Goal: Information Seeking & Learning: Find specific fact

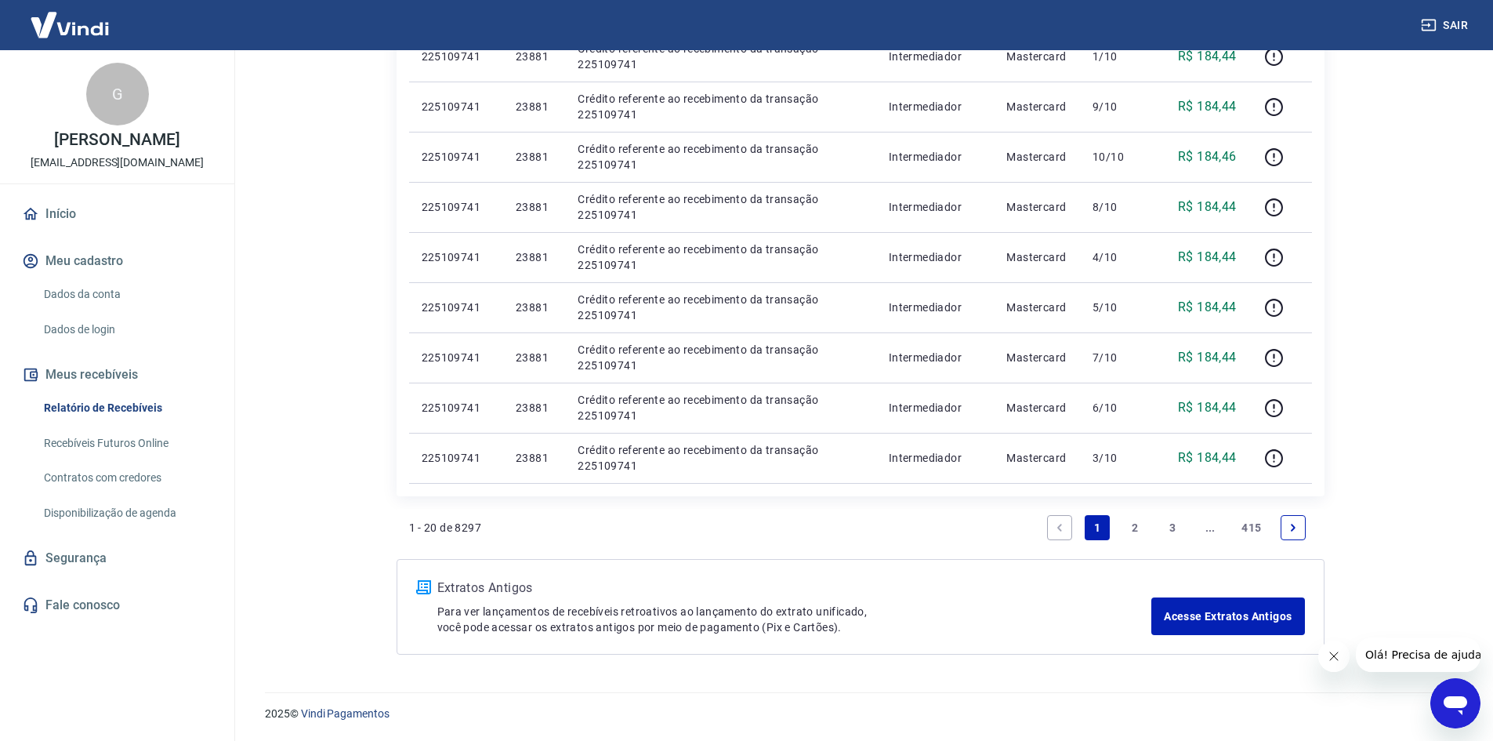
click at [1169, 521] on link "3" at bounding box center [1172, 527] width 25 height 25
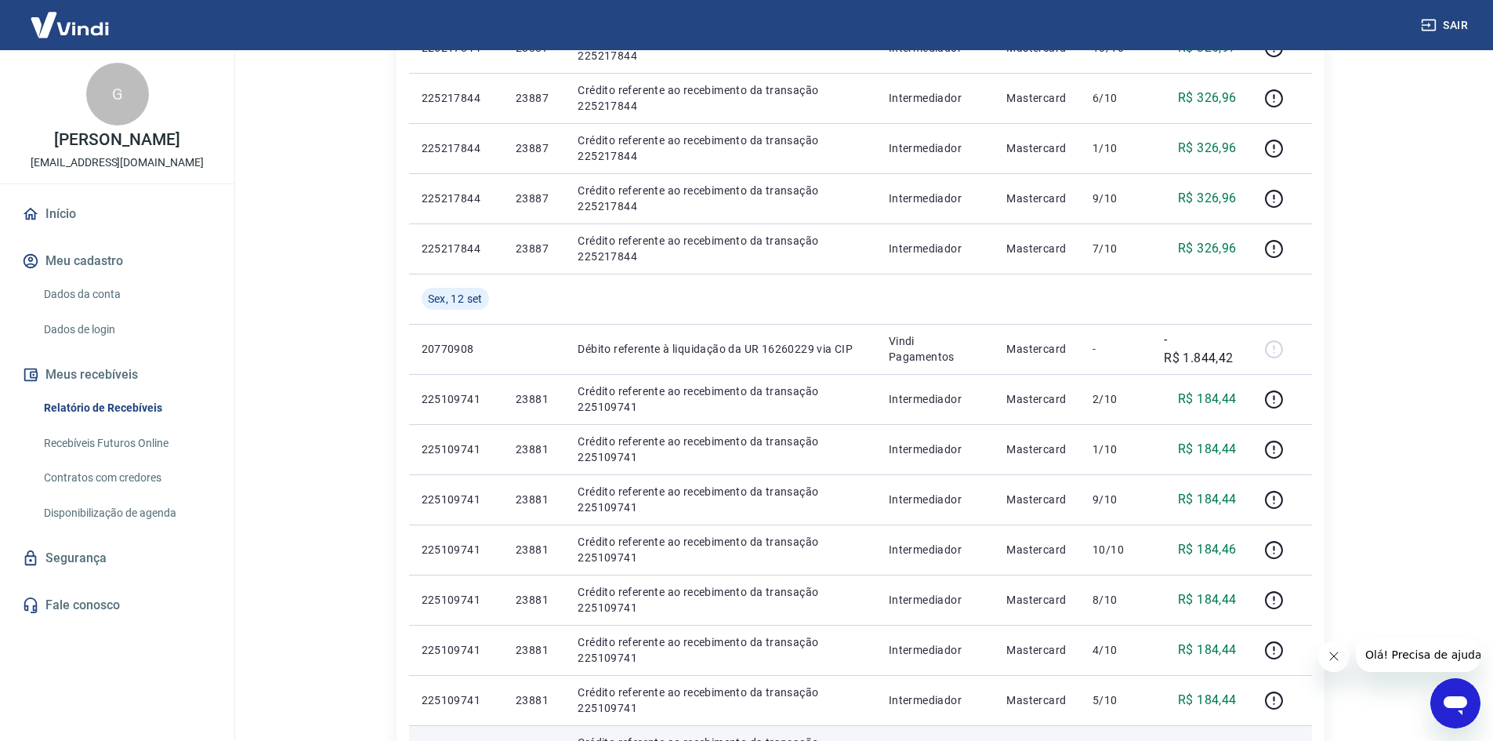
scroll to position [470, 0]
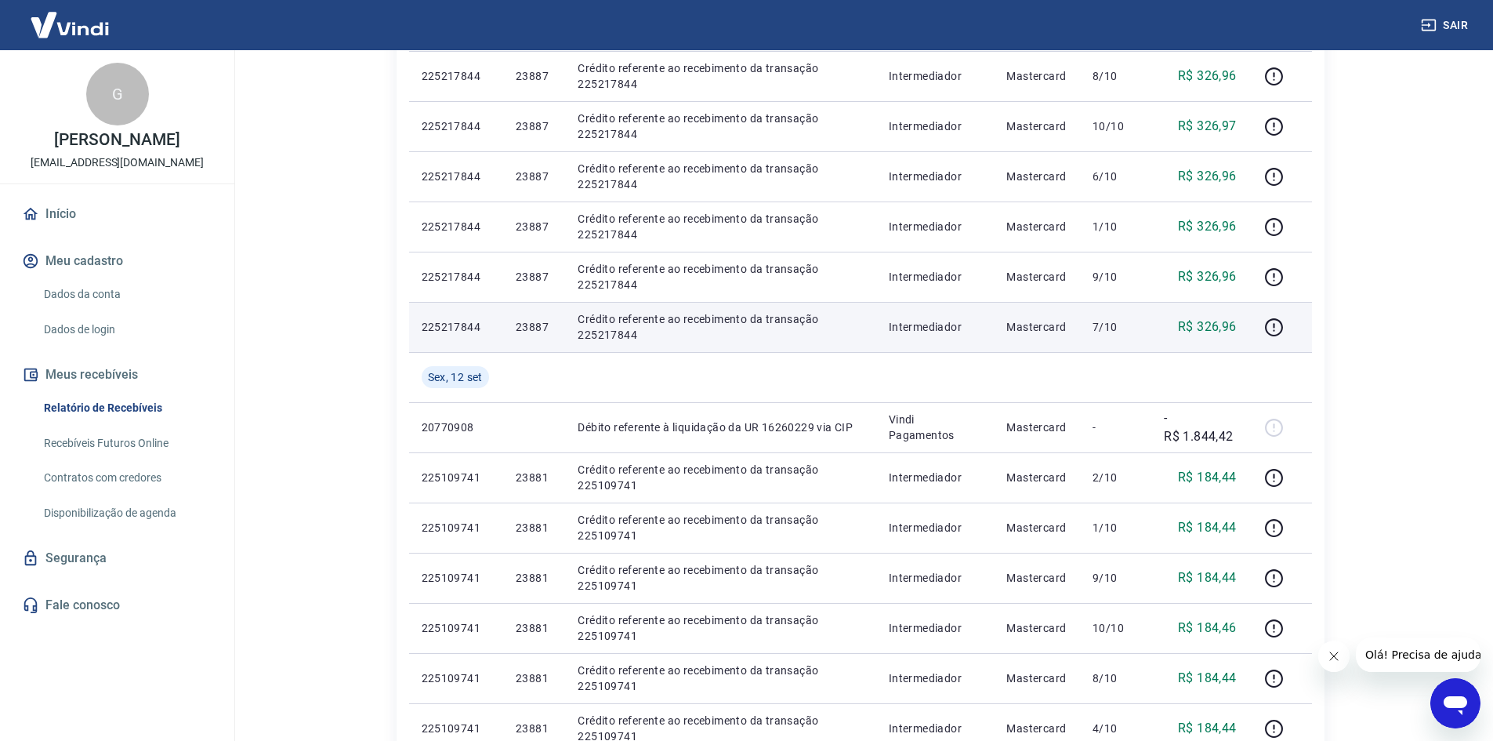
click at [542, 325] on p "23887" at bounding box center [534, 327] width 37 height 16
copy p "23887"
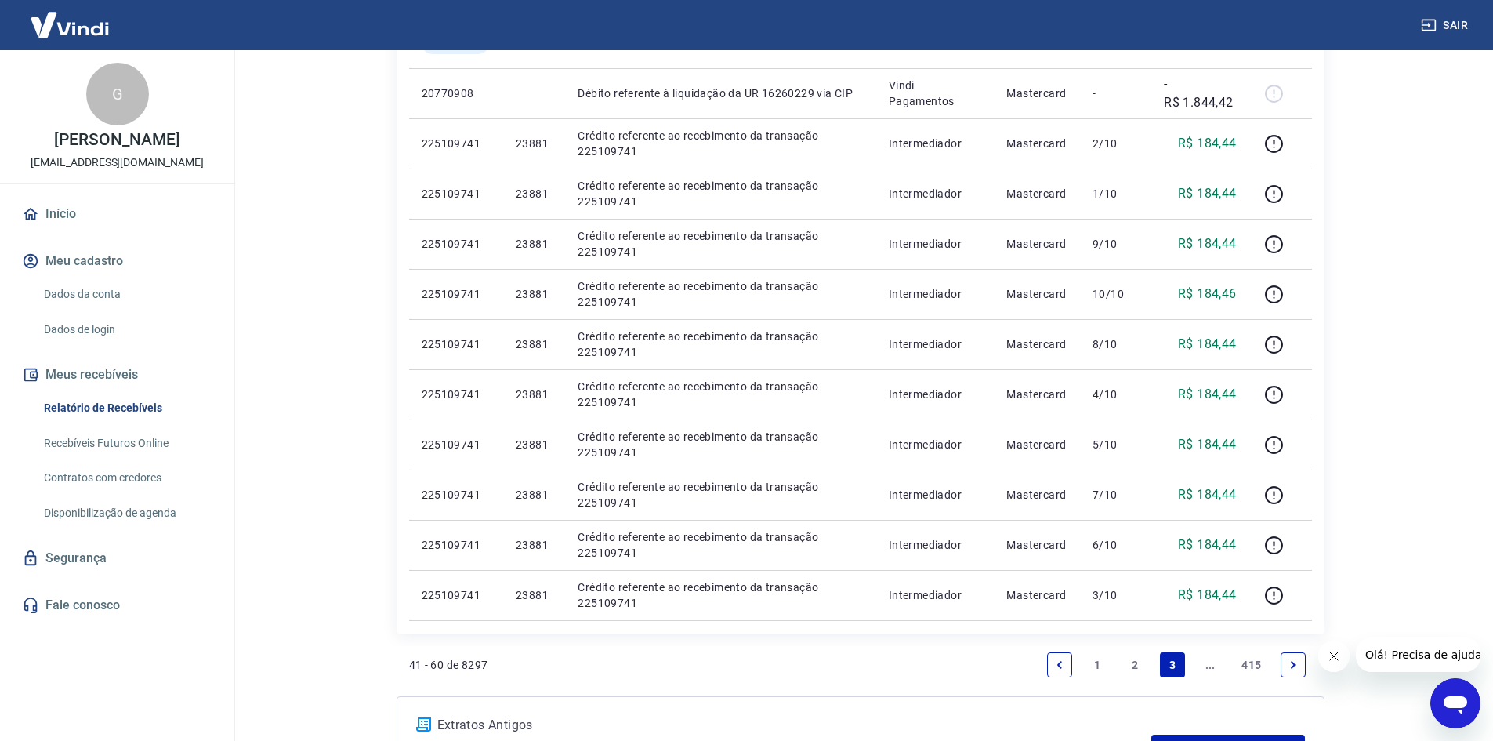
scroll to position [862, 0]
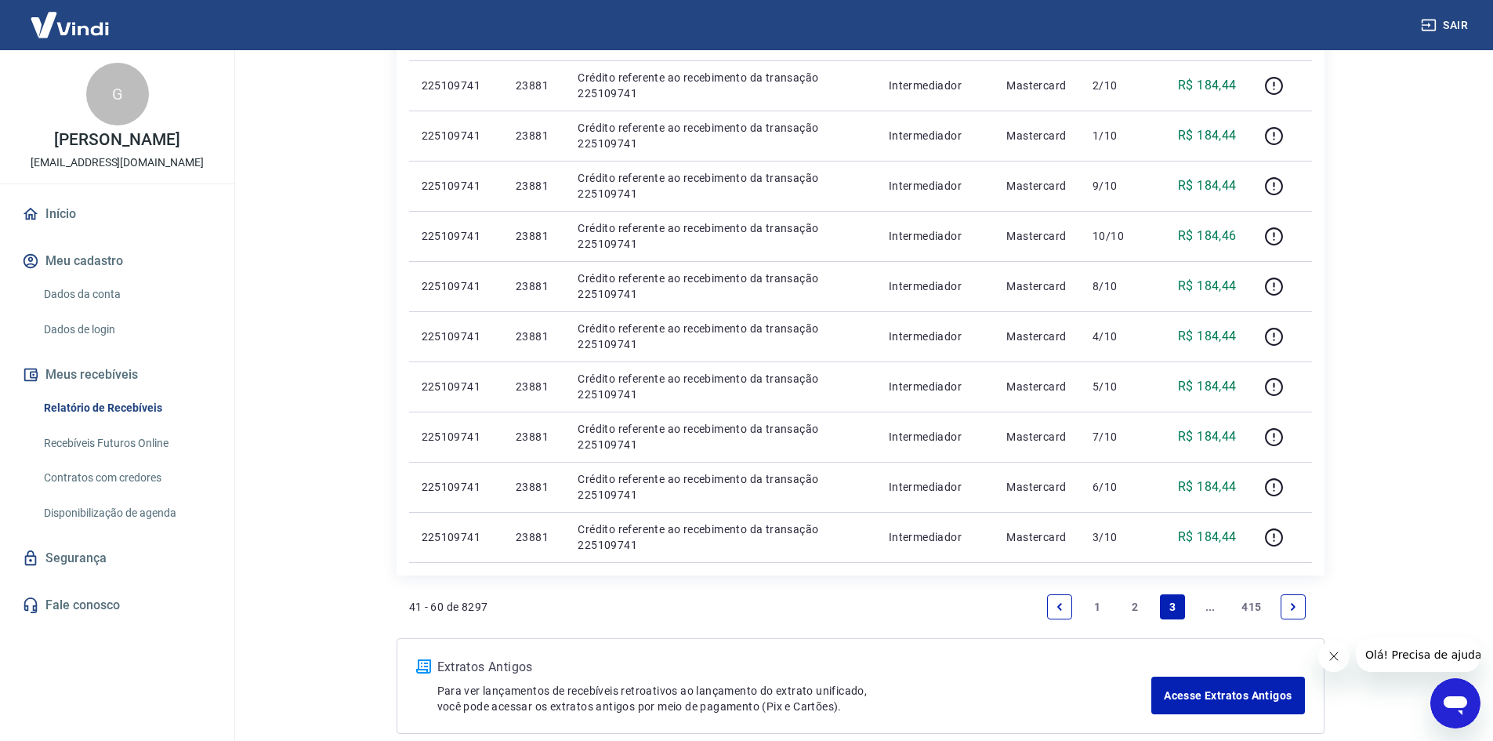
click at [1129, 603] on link "2" at bounding box center [1134, 606] width 25 height 25
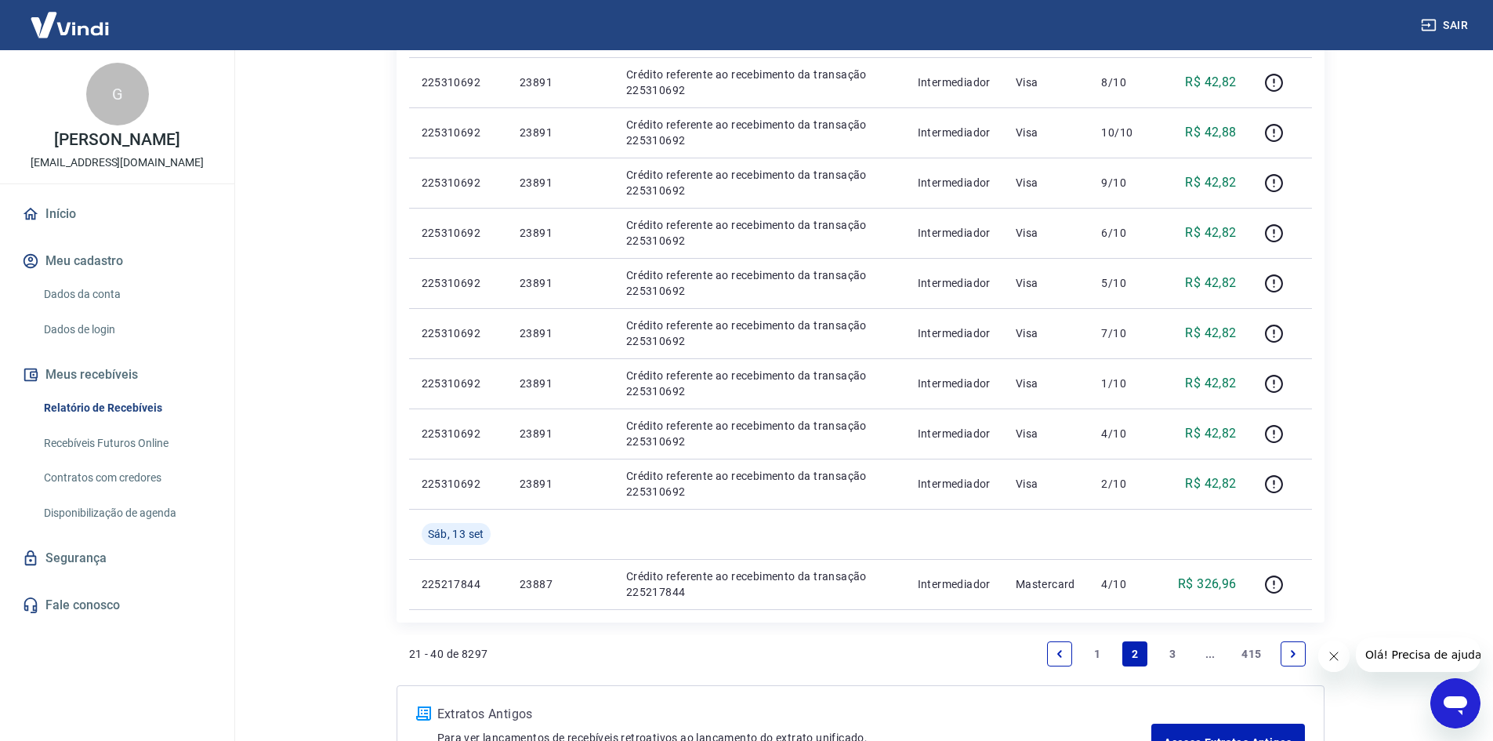
scroll to position [991, 0]
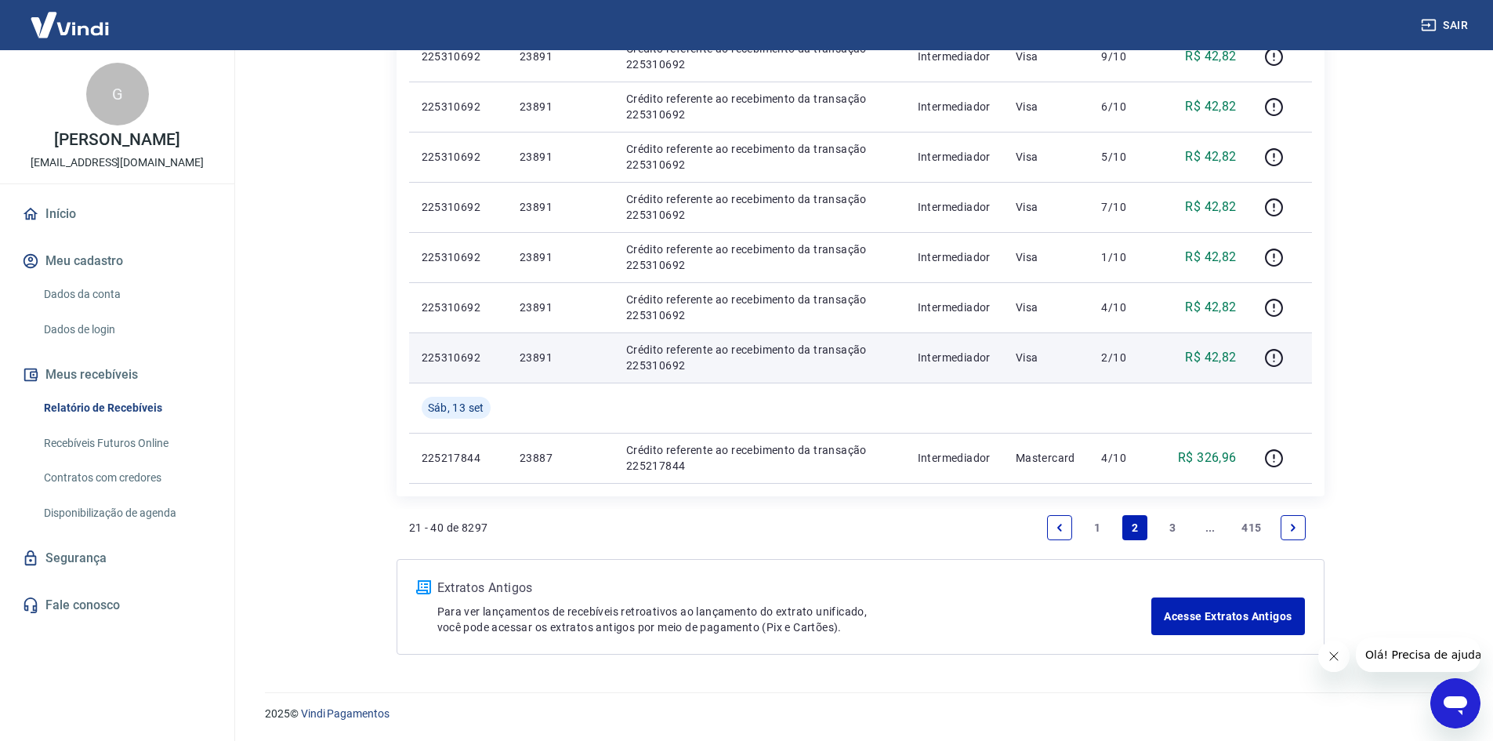
click at [542, 360] on p "23891" at bounding box center [561, 358] width 82 height 16
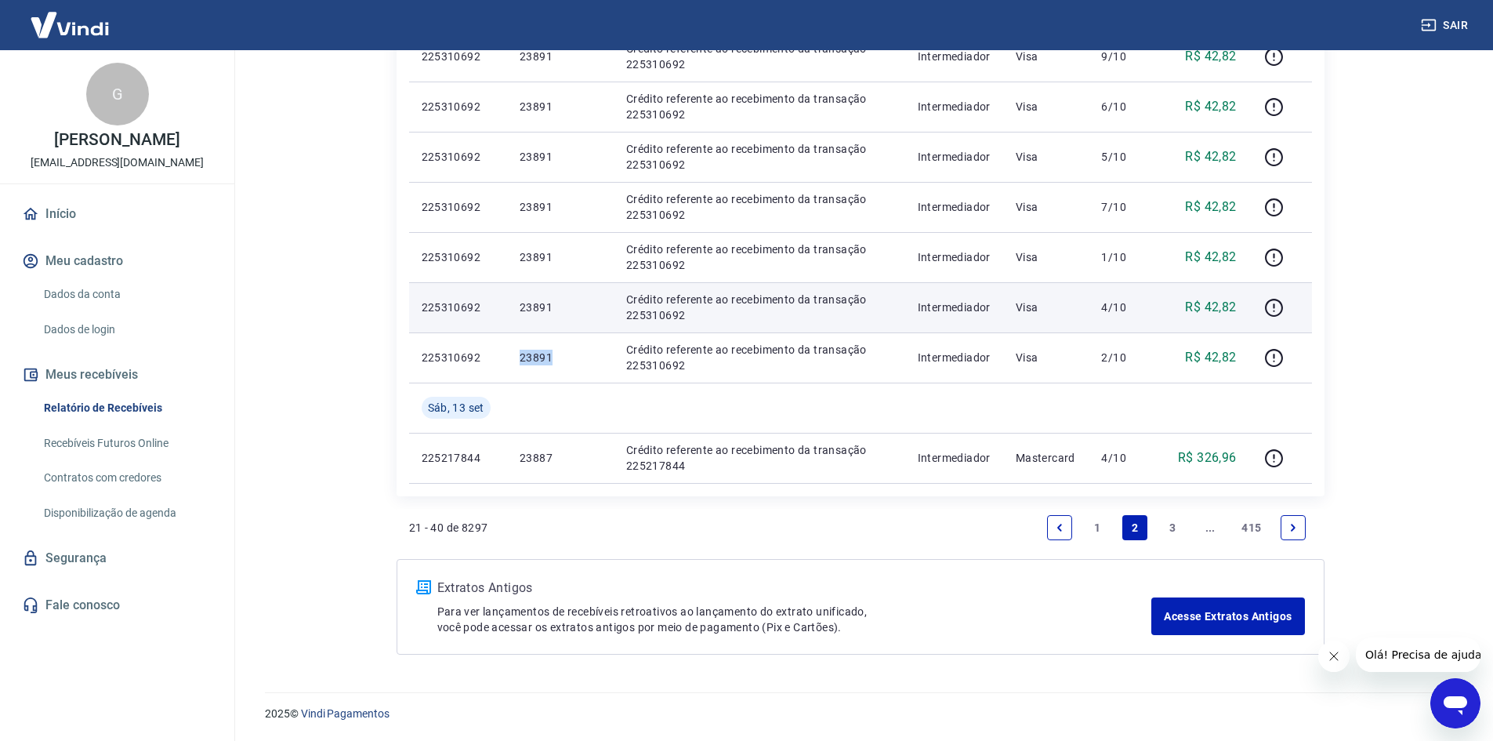
copy p "23891"
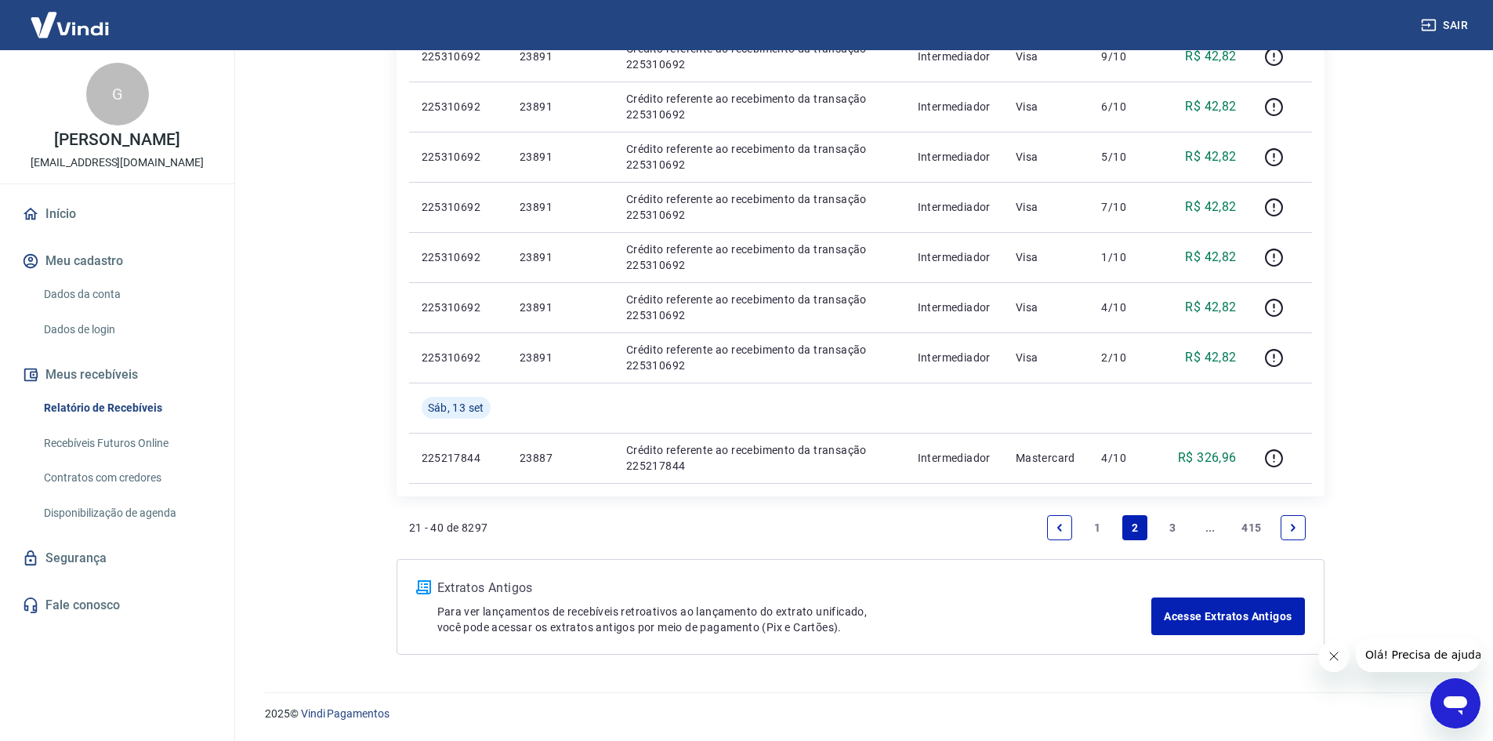
click at [1094, 527] on link "1" at bounding box center [1097, 527] width 25 height 25
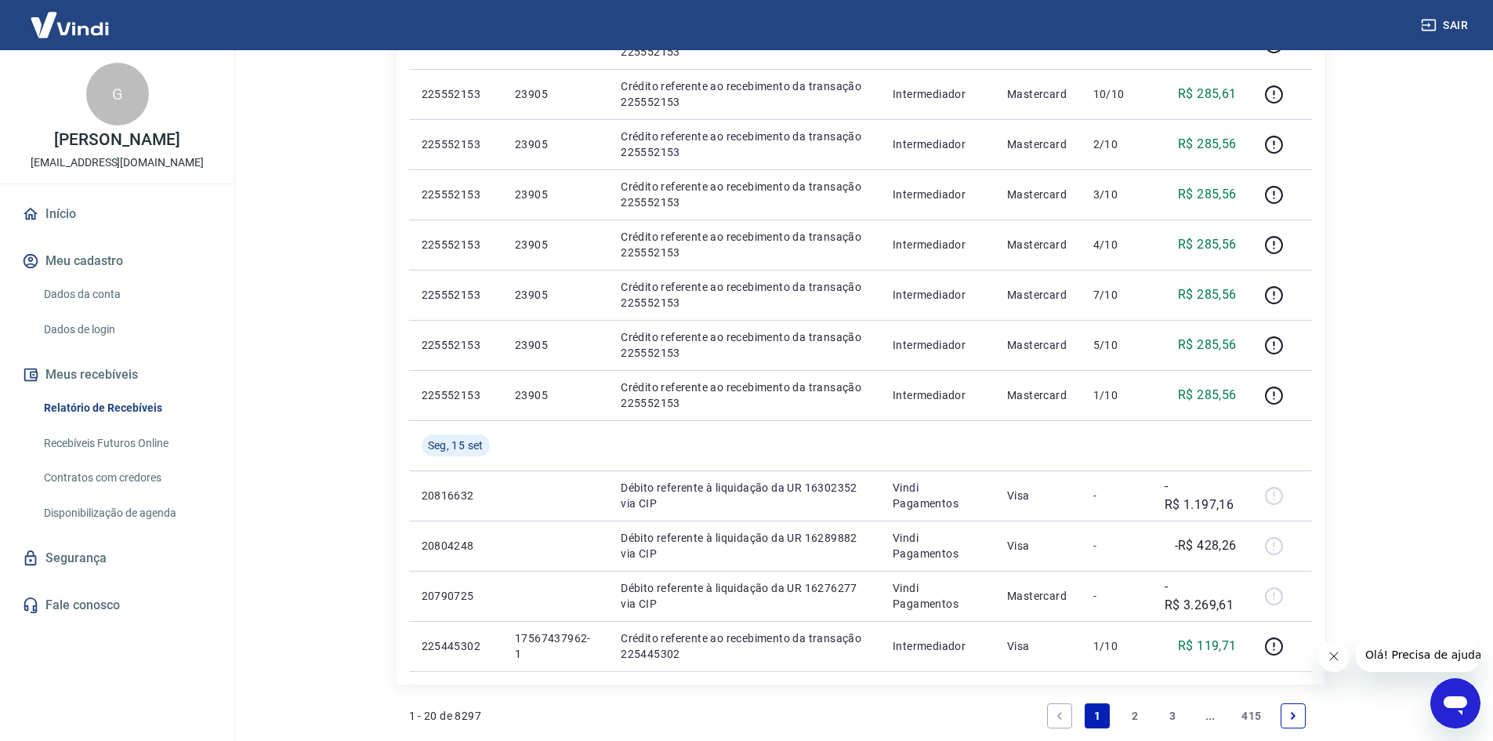
scroll to position [941, 0]
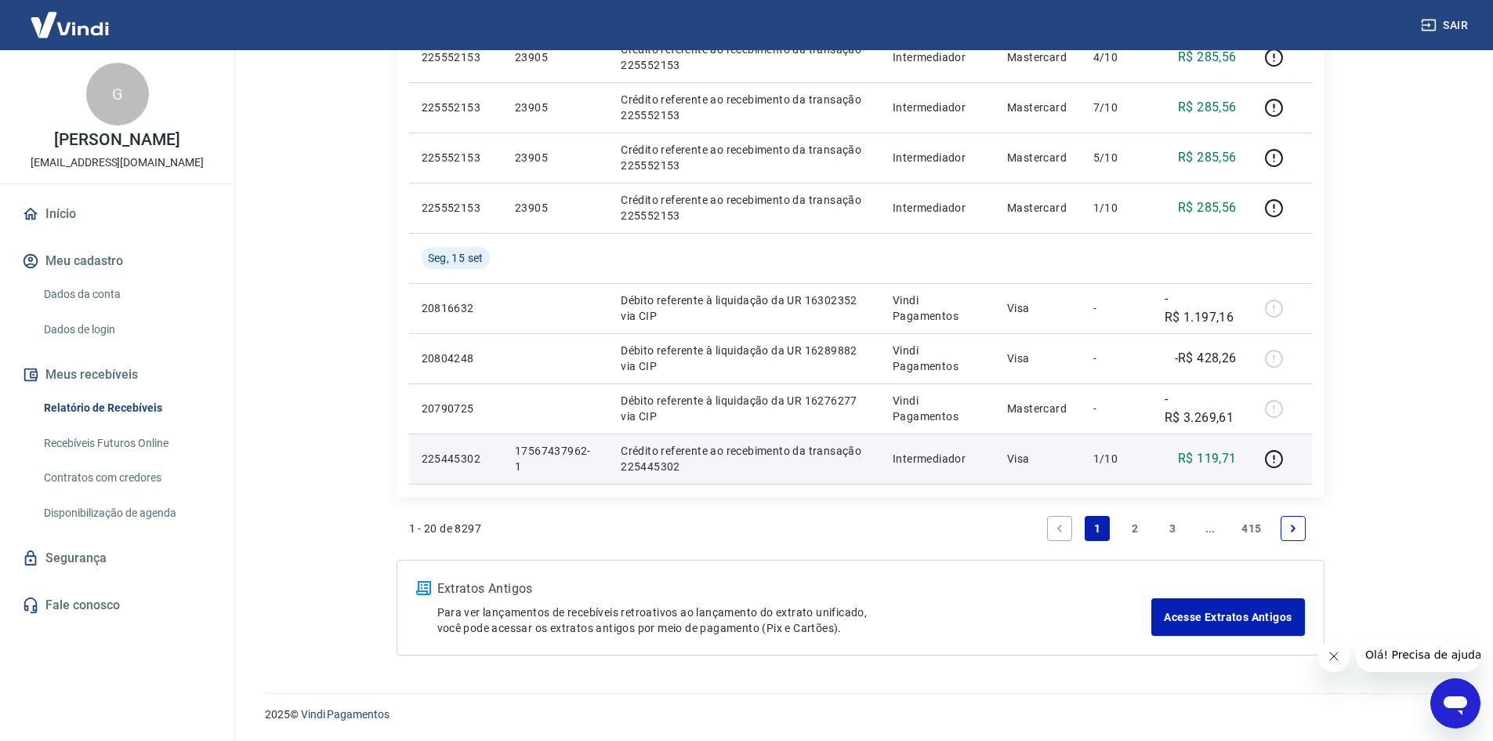
click at [565, 449] on p "17567437962-1" at bounding box center [555, 458] width 81 height 31
copy p "17567437962"
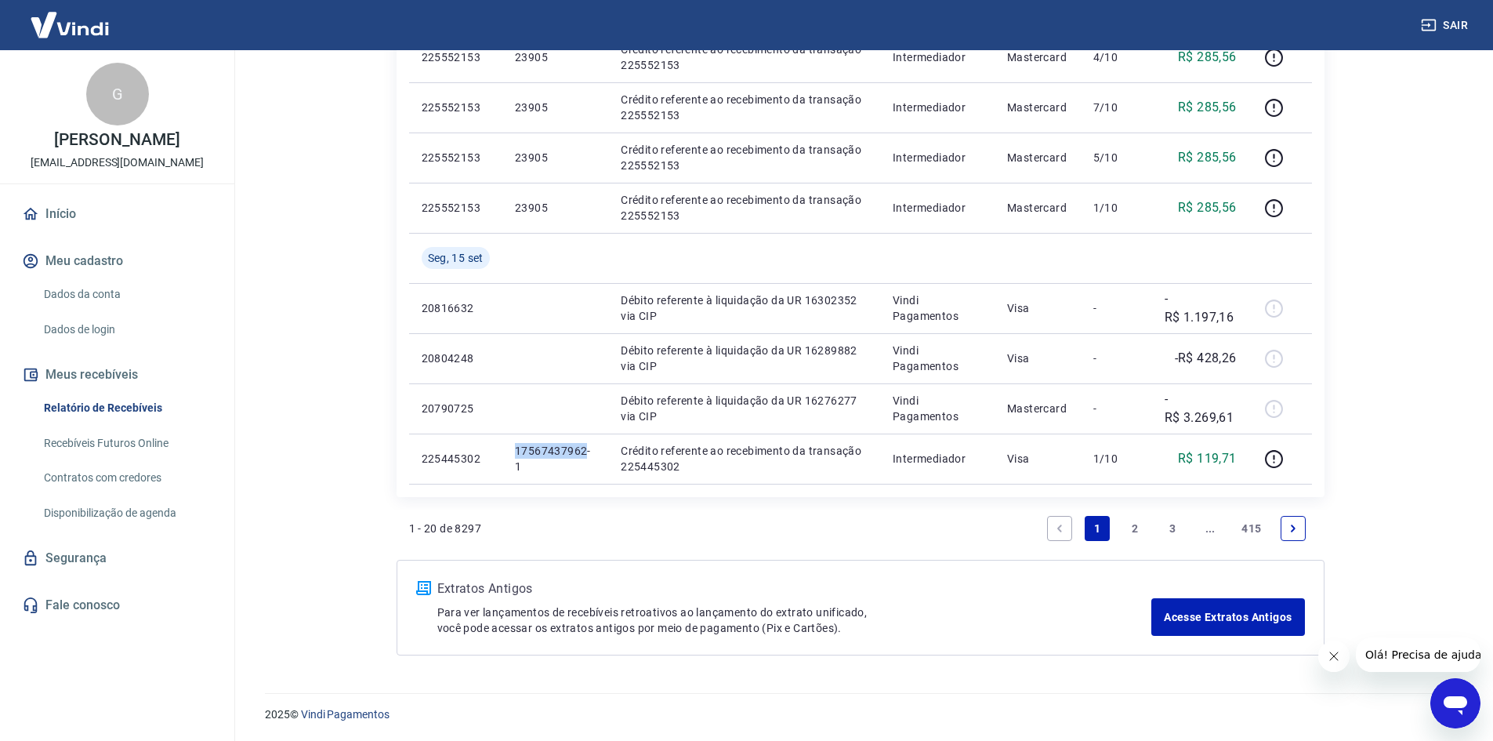
copy p "17567437962"
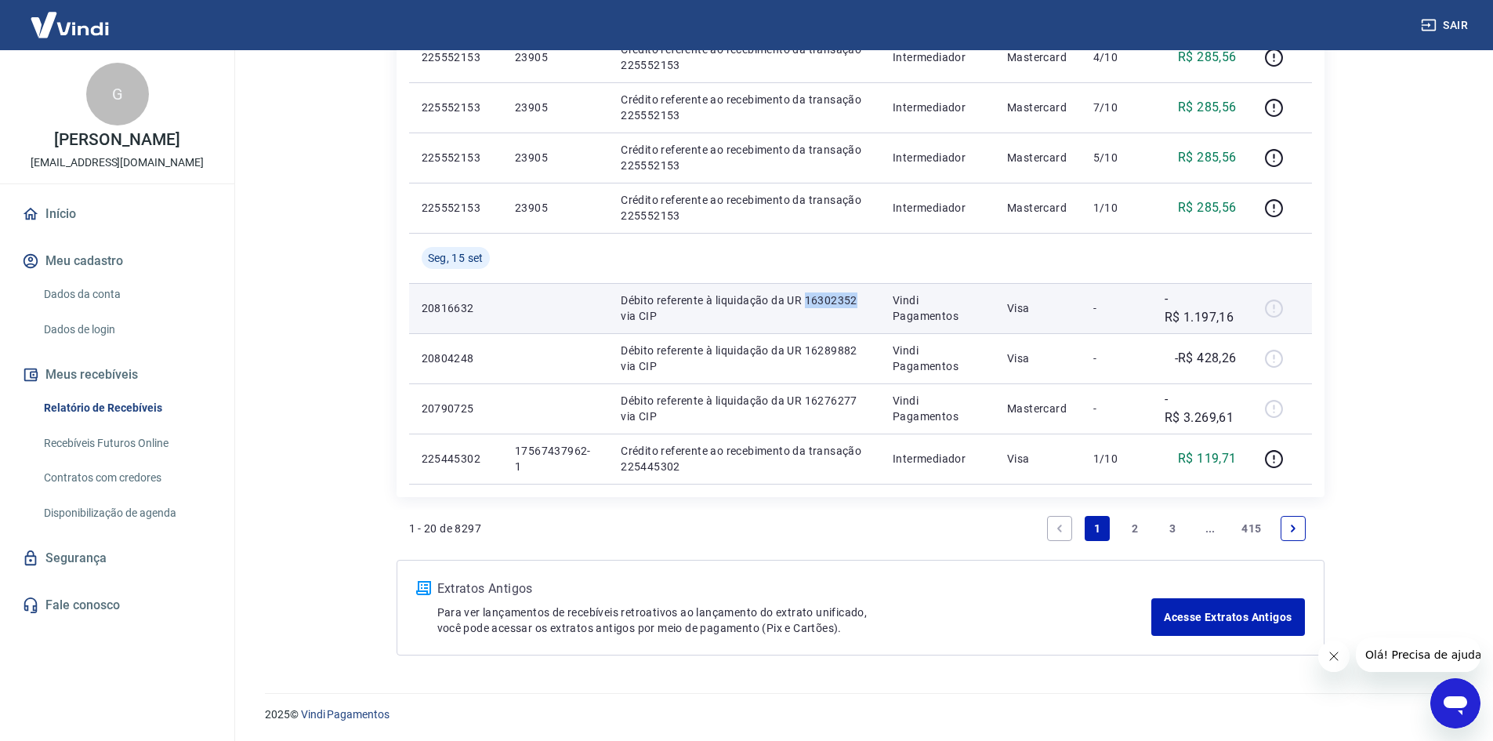
drag, startPoint x: 806, startPoint y: 301, endPoint x: 870, endPoint y: 304, distance: 63.6
click at [872, 305] on td "Débito referente à liquidação da UR 16302352 via CIP" at bounding box center [744, 308] width 272 height 50
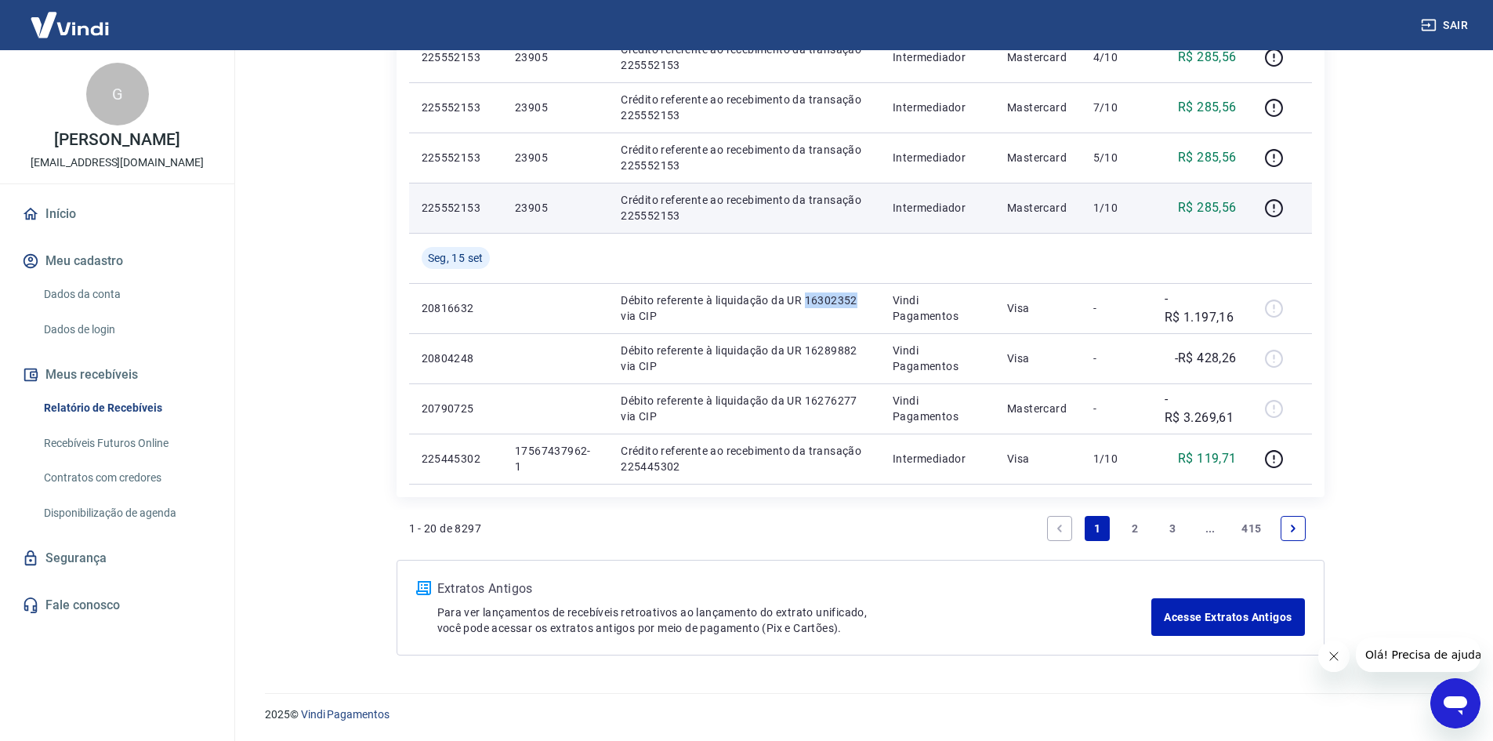
copy p "16302352"
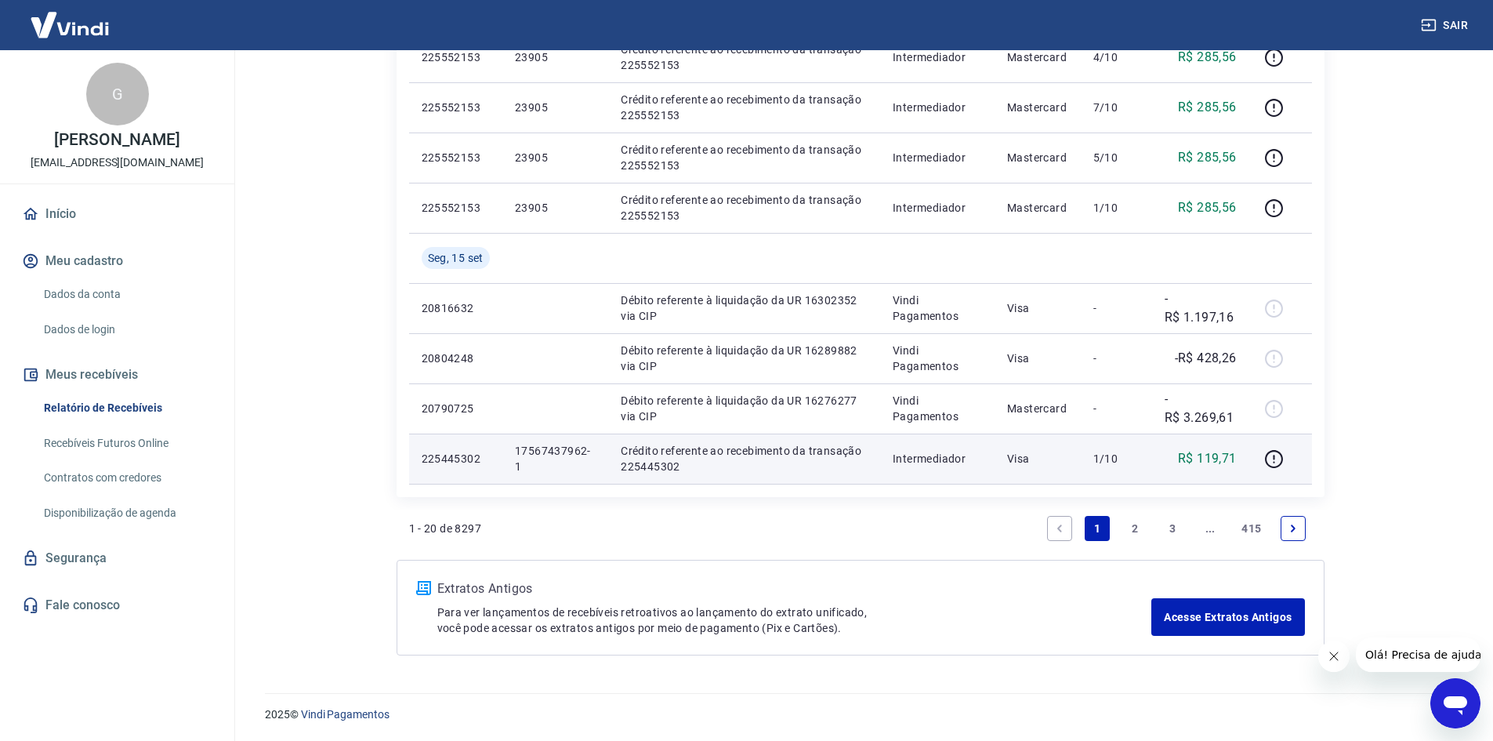
click at [535, 448] on p "17567437962-1" at bounding box center [555, 458] width 81 height 31
copy p "17567437962-1"
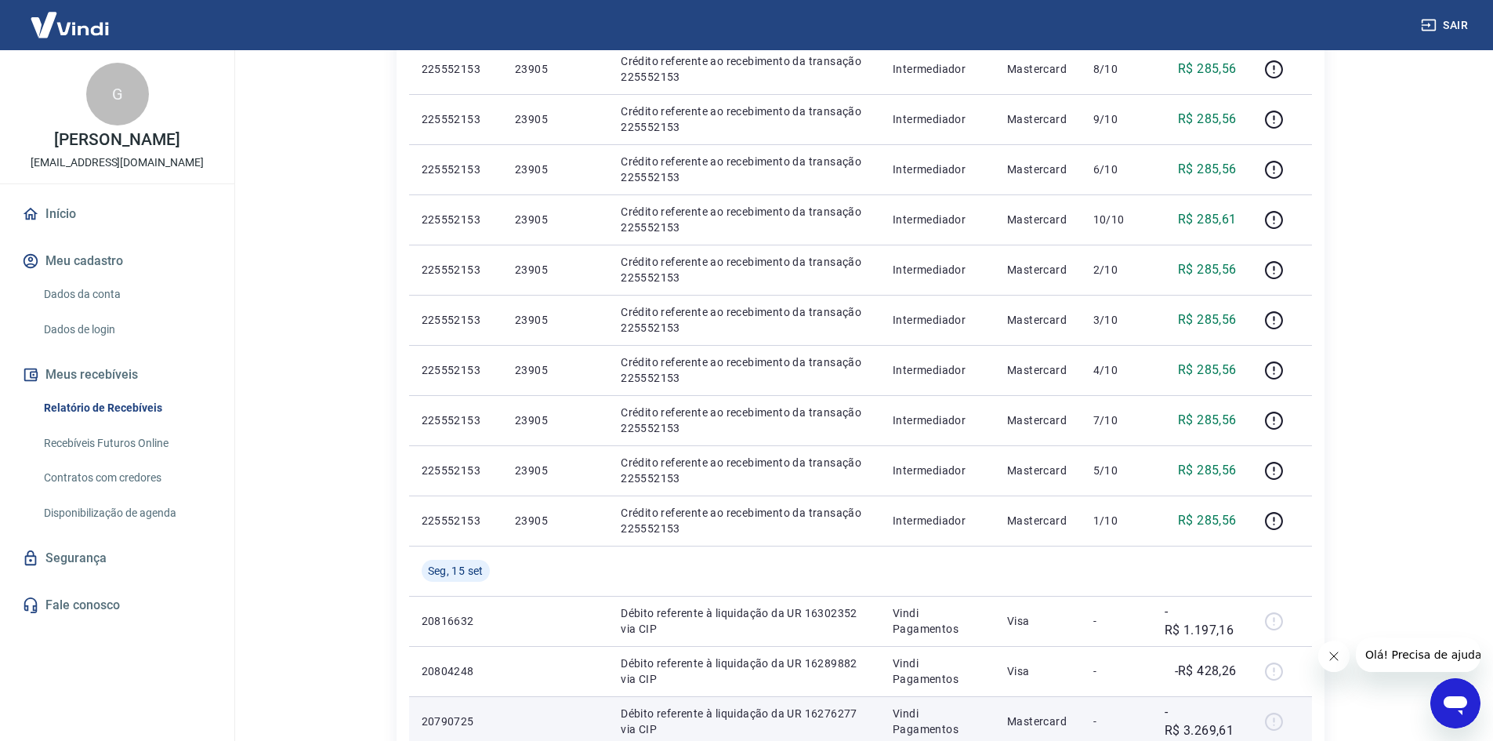
scroll to position [627, 0]
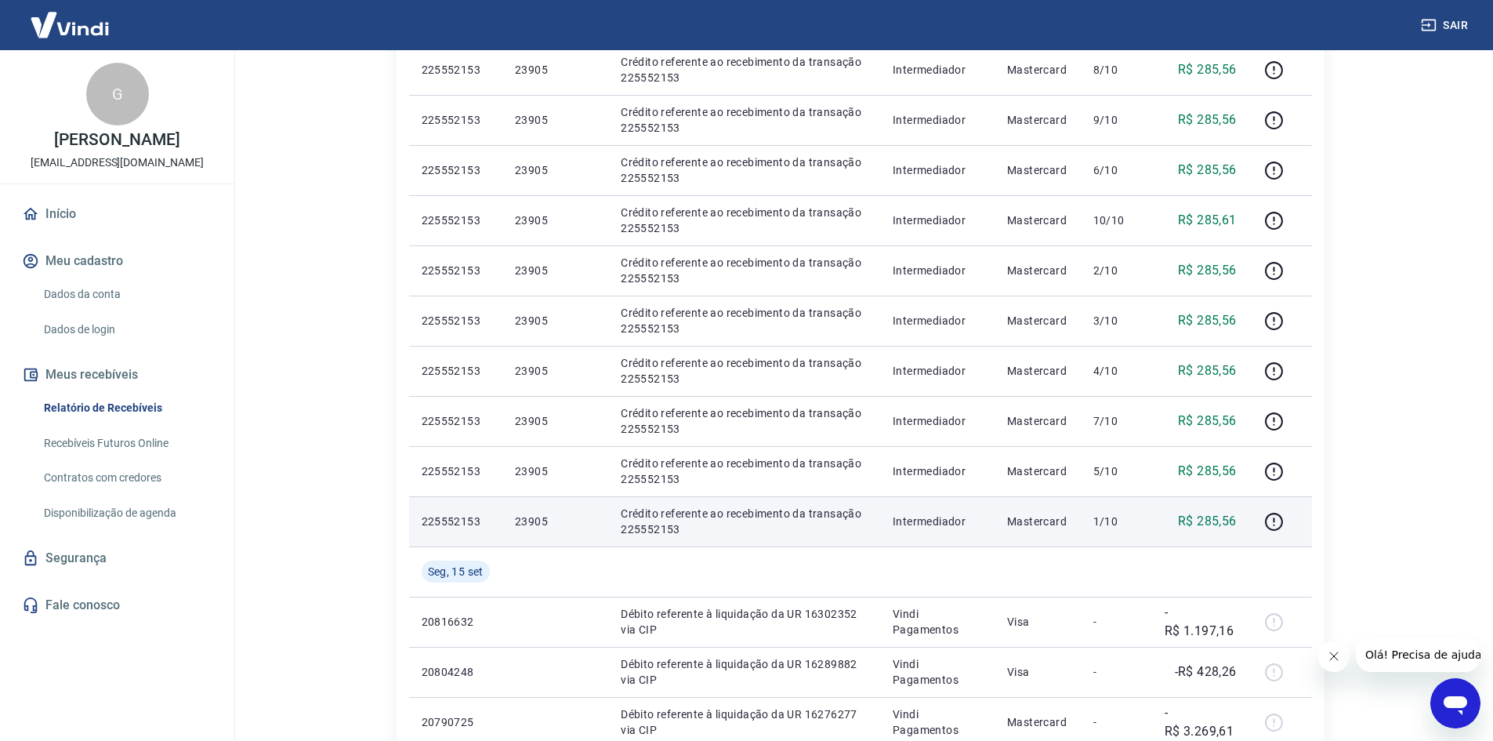
click at [538, 517] on p "23905" at bounding box center [555, 521] width 81 height 16
copy p "23905"
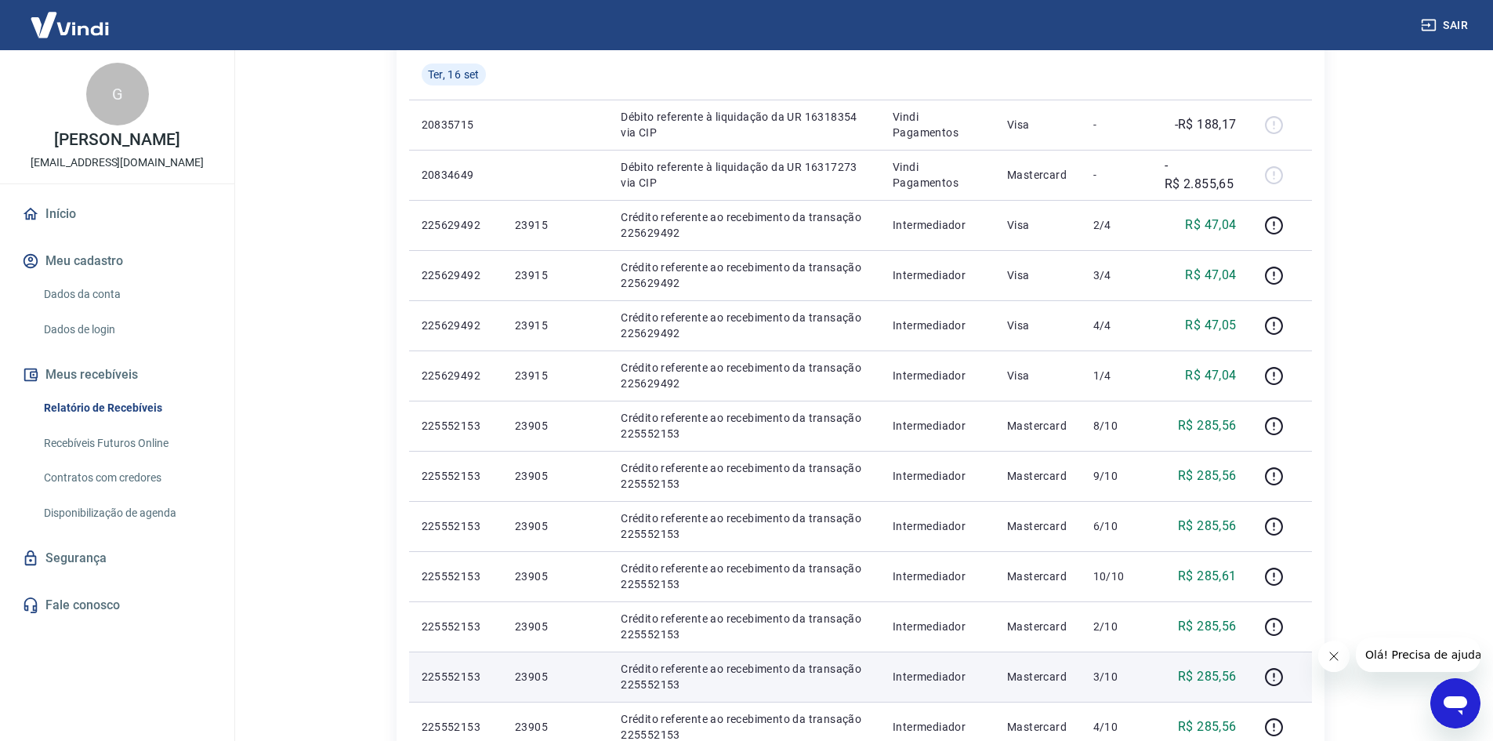
scroll to position [235, 0]
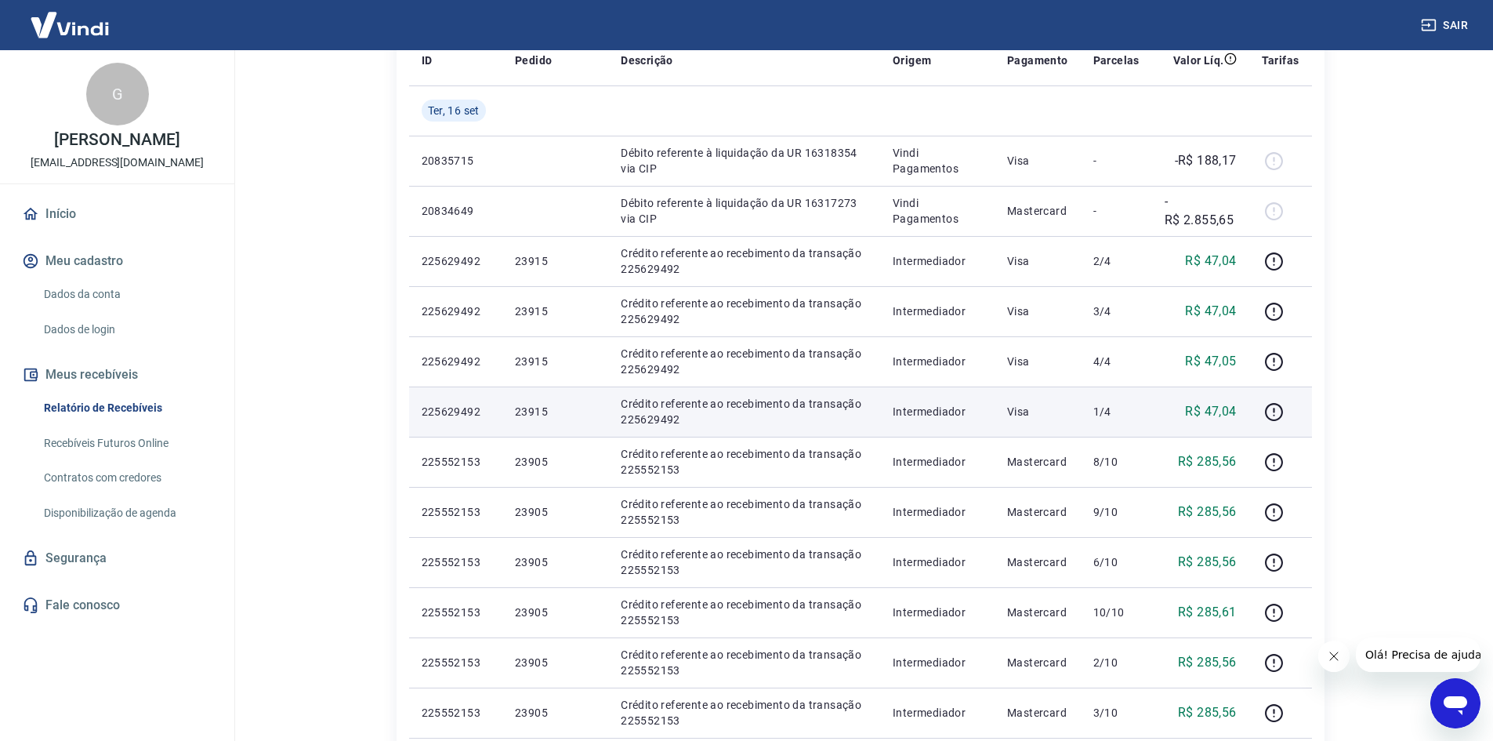
click at [524, 411] on p "23915" at bounding box center [555, 412] width 81 height 16
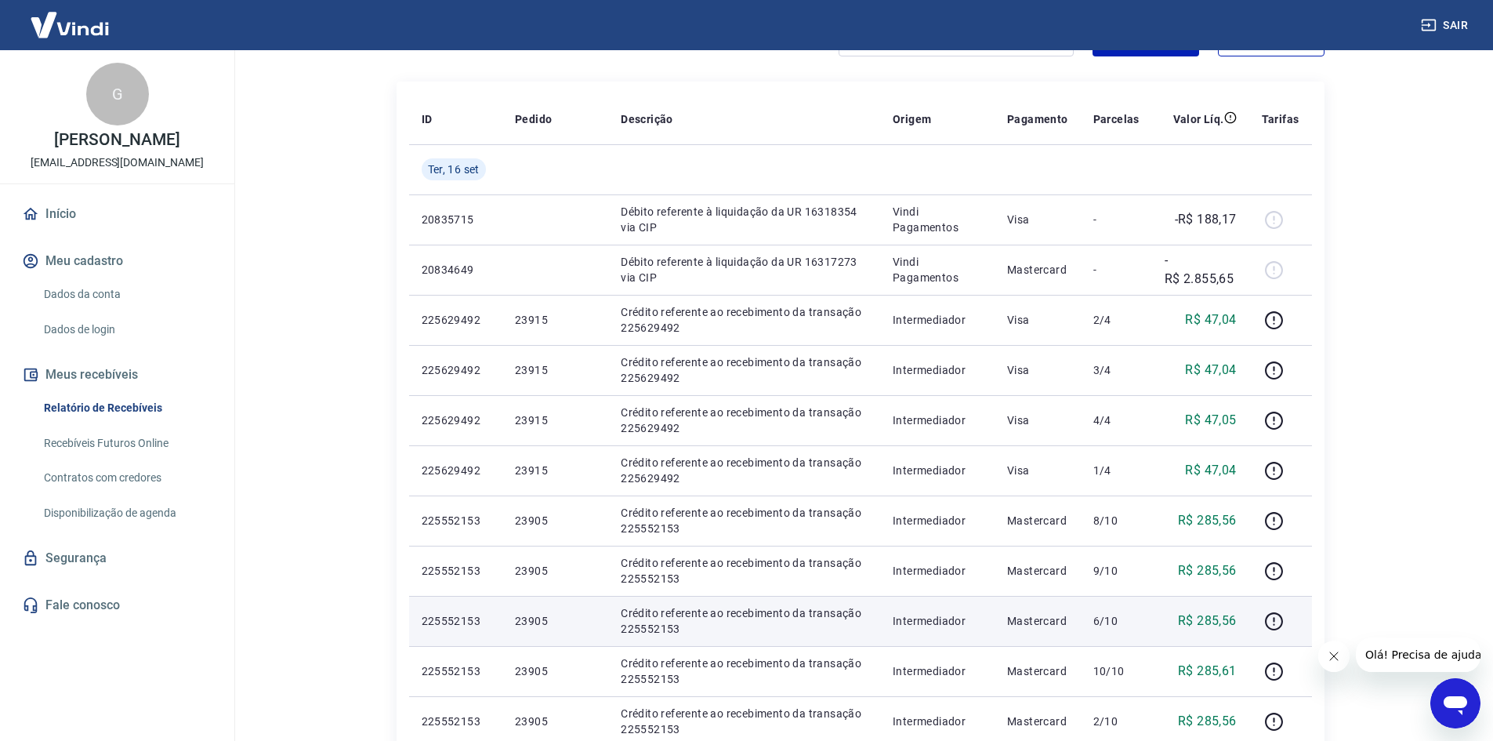
scroll to position [78, 0]
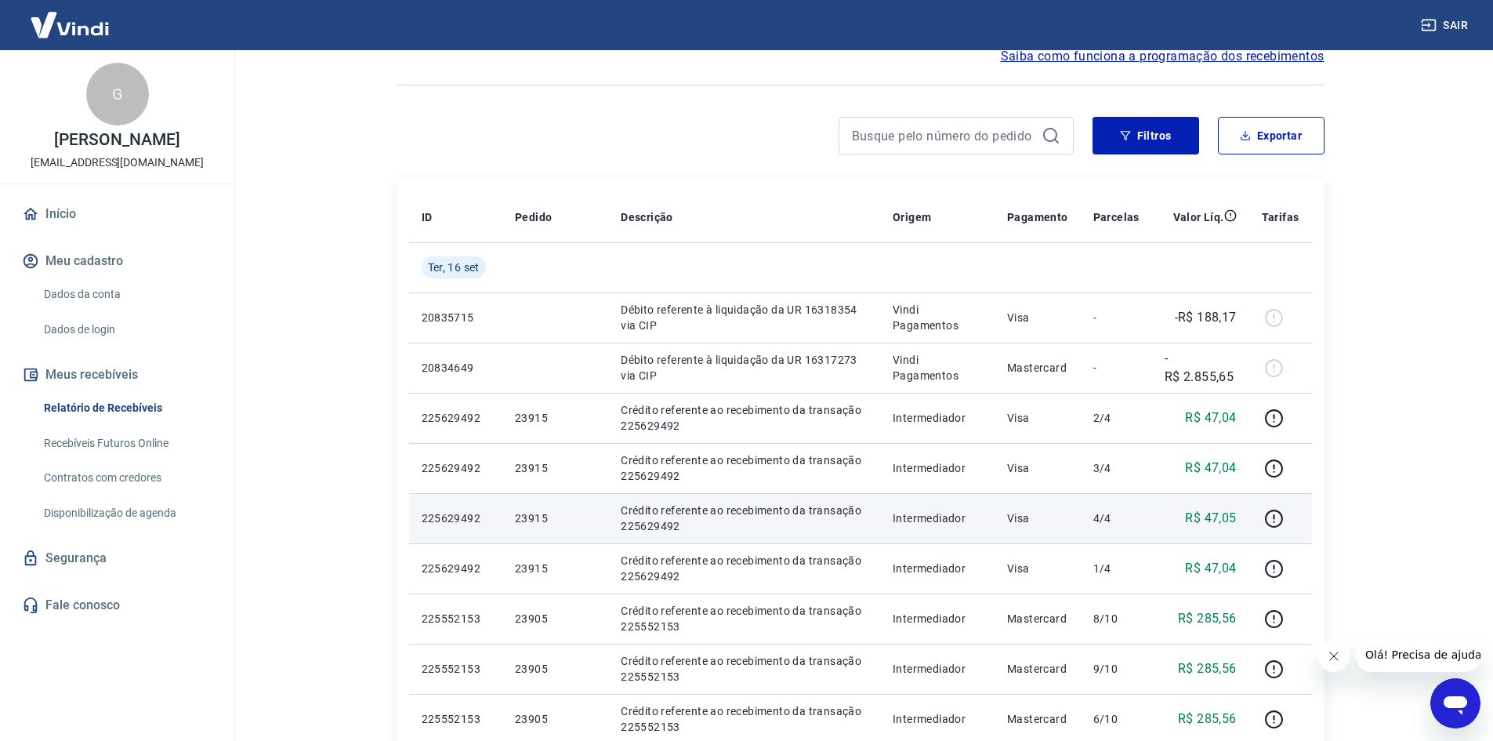
click at [542, 516] on p "23915" at bounding box center [555, 518] width 81 height 16
copy p "23915"
